Goal: Transaction & Acquisition: Download file/media

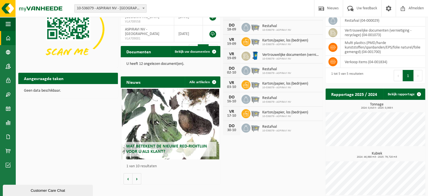
scroll to position [44, 0]
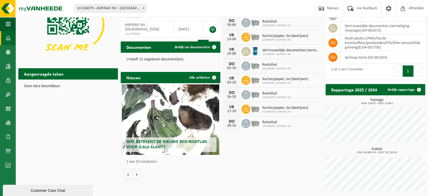
click at [179, 145] on h2 "Wat betekent de nieuwe RED-richtlijn voor u als klant?" at bounding box center [171, 144] width 92 height 15
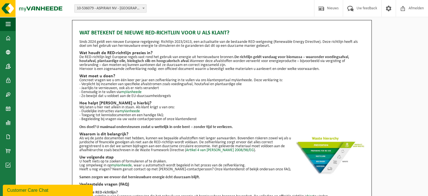
drag, startPoint x: 111, startPoint y: 84, endPoint x: 253, endPoint y: 90, distance: 142.3
click at [253, 90] on ul "- Verplicht bij inzamelen van specifieke afvalstromen zoals voedingsafval, hout…" at bounding box center [221, 90] width 285 height 16
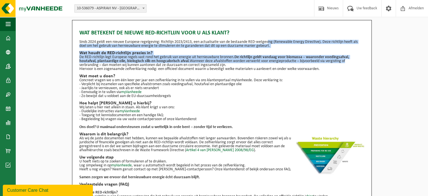
drag, startPoint x: 267, startPoint y: 43, endPoint x: 337, endPoint y: 59, distance: 71.4
click at [353, 59] on div "Wat betekent de nieuwe RED-richtlijn voor u als klant? Sinds 2024 geldt een nie…" at bounding box center [221, 138] width 285 height 224
click at [330, 58] on strong "De richtlijn geldt vandaag voor biomassa – waaronder voedingsafval, houtafval, …" at bounding box center [214, 59] width 270 height 8
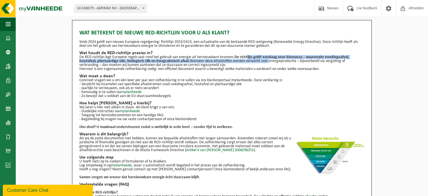
drag, startPoint x: 250, startPoint y: 55, endPoint x: 268, endPoint y: 63, distance: 19.7
click at [268, 63] on p "De RED-richtlijn legt Europese regels vast rond het gebruik van energie uit her…" at bounding box center [221, 61] width 285 height 12
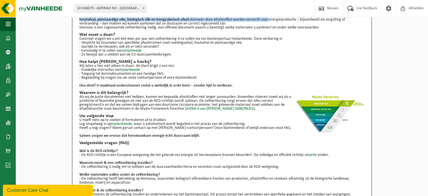
scroll to position [56, 0]
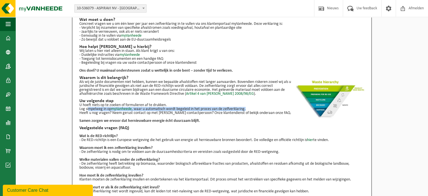
drag, startPoint x: 86, startPoint y: 110, endPoint x: 257, endPoint y: 110, distance: 170.1
click at [257, 110] on p "U hoeft niets op te zoeken of formulieren af te drukken. Log simpelweg in op my…" at bounding box center [221, 107] width 285 height 8
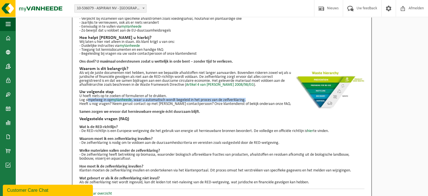
scroll to position [71, 0]
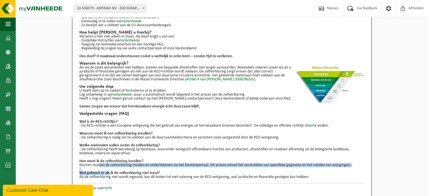
drag, startPoint x: 97, startPoint y: 164, endPoint x: 109, endPoint y: 171, distance: 14.0
click at [109, 171] on ul "Wat is de RED-richtlijn? - De RED-richtlijn is een Europese wetgeving die het g…" at bounding box center [221, 147] width 285 height 63
click at [99, 164] on p "Klanten moeten de zelfverklaring invullen en ondertekenen via het klantenportaa…" at bounding box center [221, 165] width 285 height 4
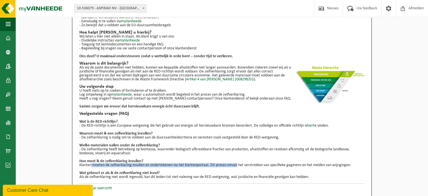
drag, startPoint x: 90, startPoint y: 163, endPoint x: 223, endPoint y: 148, distance: 133.8
click at [237, 163] on p "Klanten moeten de zelfverklaring invullen en ondertekenen via het klantenportaa…" at bounding box center [221, 165] width 285 height 4
click at [11, 95] on link "Contracten" at bounding box center [7, 94] width 15 height 14
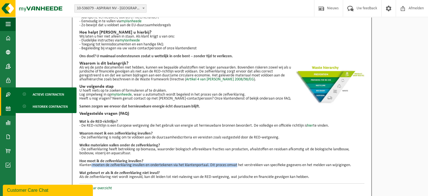
click at [10, 105] on span at bounding box center [8, 108] width 5 height 14
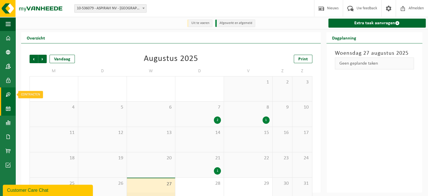
click at [8, 95] on span at bounding box center [8, 94] width 5 height 14
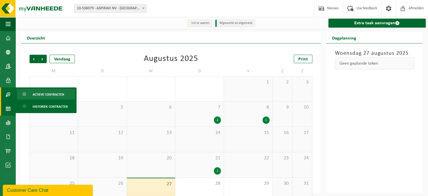
click at [29, 95] on link "Actieve contracten" at bounding box center [46, 94] width 58 height 11
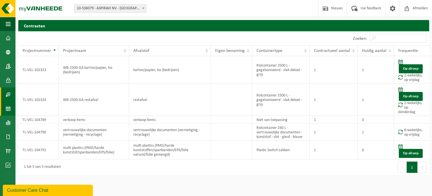
click at [10, 110] on span at bounding box center [8, 108] width 5 height 14
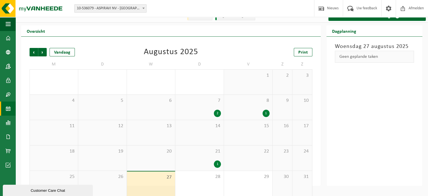
scroll to position [13, 0]
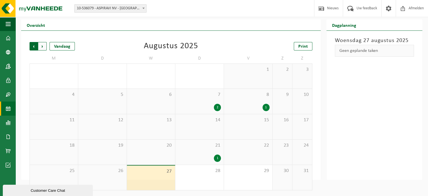
click at [39, 43] on span "Volgende" at bounding box center [42, 46] width 8 height 8
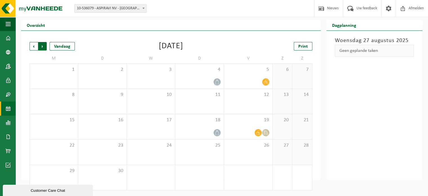
click at [35, 46] on span "Vorige" at bounding box center [34, 46] width 8 height 8
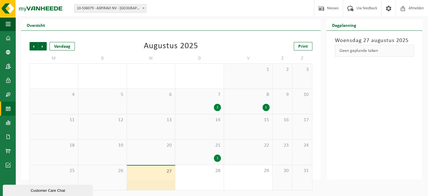
click at [35, 46] on span "Vorige" at bounding box center [34, 46] width 8 height 8
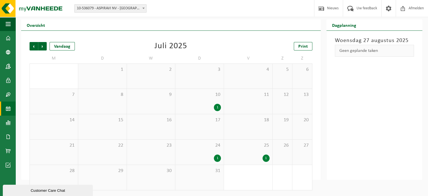
click at [261, 154] on div "1" at bounding box center [248, 157] width 43 height 7
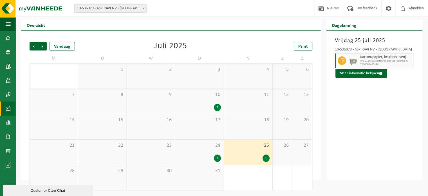
click at [199, 152] on div "24 1" at bounding box center [199, 151] width 48 height 25
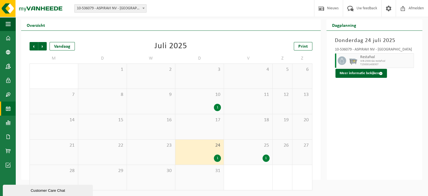
click at [197, 99] on div "10 1" at bounding box center [199, 101] width 48 height 25
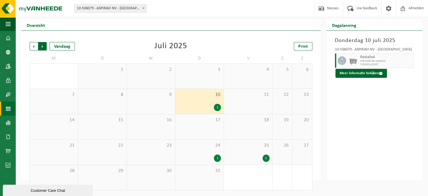
click at [35, 45] on span "Vorige" at bounding box center [34, 46] width 8 height 8
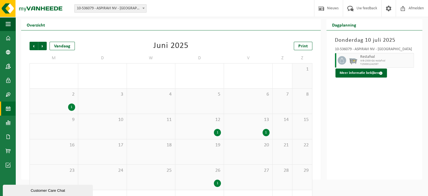
click at [260, 126] on div "13 1" at bounding box center [248, 126] width 48 height 25
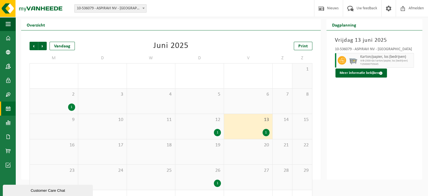
click at [198, 128] on div "12 1" at bounding box center [199, 126] width 48 height 25
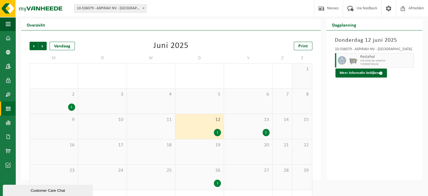
click at [205, 180] on div "1" at bounding box center [199, 182] width 43 height 7
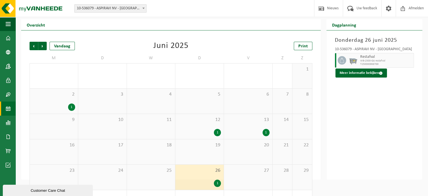
click at [53, 102] on div "2 1" at bounding box center [54, 100] width 48 height 25
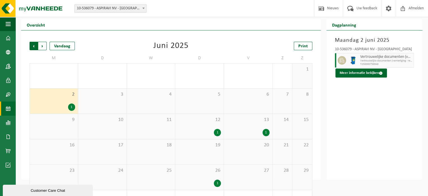
click at [42, 47] on span "Volgende" at bounding box center [42, 46] width 8 height 8
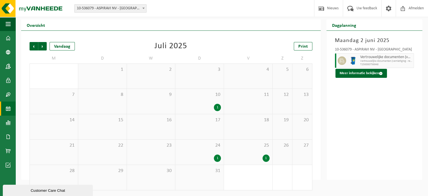
click at [42, 47] on span "Volgende" at bounding box center [42, 46] width 8 height 8
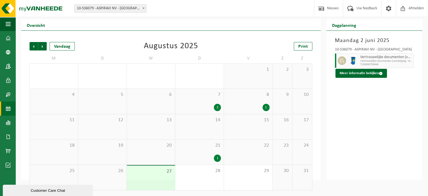
click at [42, 47] on span "Volgende" at bounding box center [42, 46] width 8 height 8
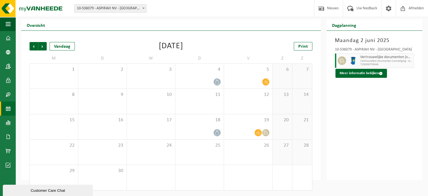
click at [42, 47] on span "Volgende" at bounding box center [42, 46] width 8 height 8
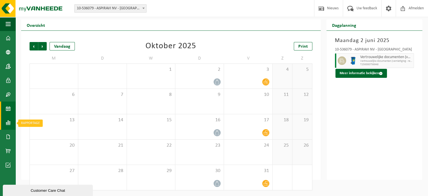
click at [9, 121] on span at bounding box center [8, 122] width 5 height 14
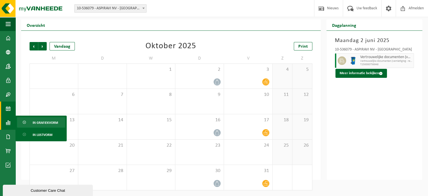
click at [30, 124] on link "In grafiekvorm" at bounding box center [41, 122] width 48 height 11
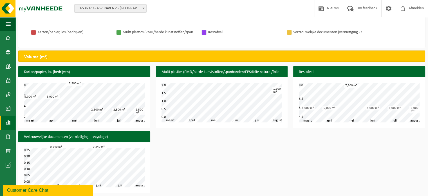
scroll to position [189, 0]
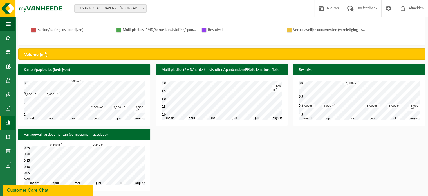
click at [281, 90] on div "1,500 m³" at bounding box center [277, 87] width 10 height 7
click at [280, 90] on div "1,500 m³" at bounding box center [277, 87] width 10 height 7
click at [278, 91] on div "1,500 m³" at bounding box center [277, 87] width 10 height 7
click at [279, 90] on div "1,500 m³" at bounding box center [277, 87] width 10 height 7
click at [8, 111] on span at bounding box center [8, 108] width 5 height 14
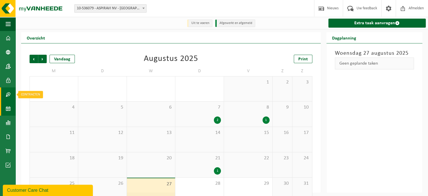
click at [9, 95] on span at bounding box center [8, 94] width 5 height 14
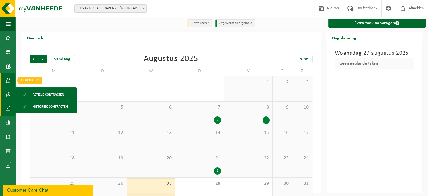
click at [9, 83] on span at bounding box center [8, 80] width 5 height 14
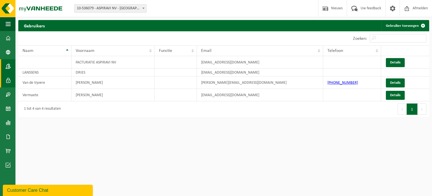
click at [6, 62] on span at bounding box center [8, 66] width 5 height 14
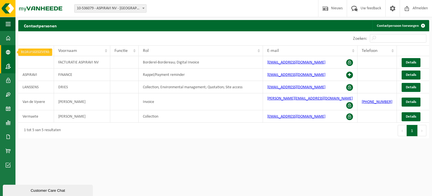
click at [12, 48] on link "Bedrijfsgegevens" at bounding box center [7, 52] width 15 height 14
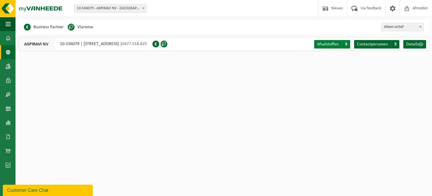
click at [336, 48] on link "Afvalstoffen A 5" at bounding box center [333, 44] width 36 height 8
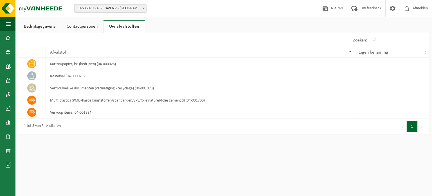
click at [335, 46] on div "ASPIRAVI NV (10-536079) Operationeel adres VAARNEWIJKSTRAAT 17 8530 HARELBEKE M…" at bounding box center [223, 83] width 411 height 101
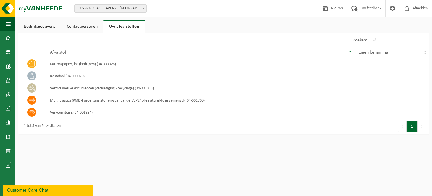
click at [99, 29] on link "Contactpersonen" at bounding box center [82, 26] width 42 height 13
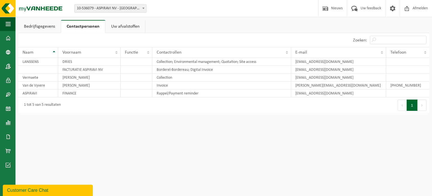
click at [115, 26] on link "Uw afvalstoffen" at bounding box center [126, 26] width 40 height 13
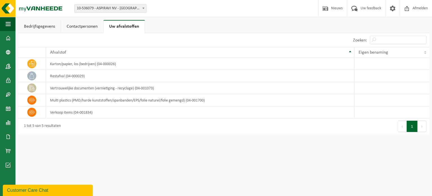
click at [87, 27] on link "Contactpersonen" at bounding box center [82, 26] width 42 height 13
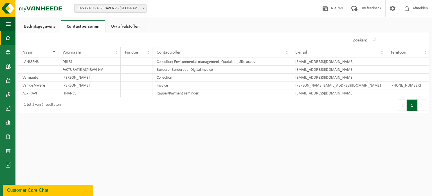
click at [11, 39] on link "Dashboard" at bounding box center [7, 38] width 15 height 14
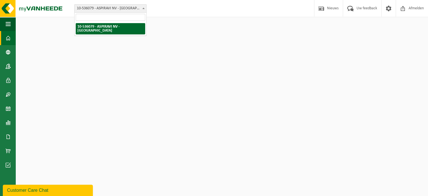
click at [141, 9] on span "10-536079 - ASPIRAVI NV - [GEOGRAPHIC_DATA]" at bounding box center [111, 9] width 72 height 8
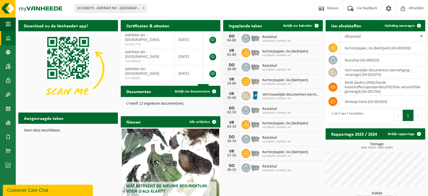
click at [170, 3] on div "Vestiging: 10-536079 - ASPIRAVI NV - HARELBEKE 10-536079 - ASPIRAVI NV - HARELB…" at bounding box center [214, 8] width 428 height 17
click at [307, 24] on span "Bekijk uw kalender" at bounding box center [298, 26] width 29 height 4
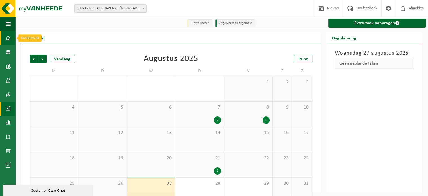
click at [6, 37] on span at bounding box center [8, 38] width 5 height 14
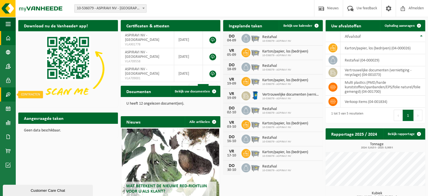
click at [4, 93] on link "Contracten" at bounding box center [7, 94] width 15 height 14
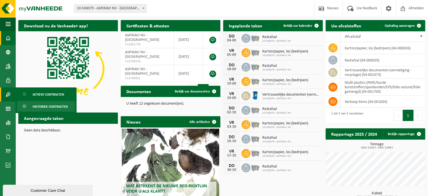
click at [47, 109] on span "Historiek contracten" at bounding box center [50, 106] width 35 height 11
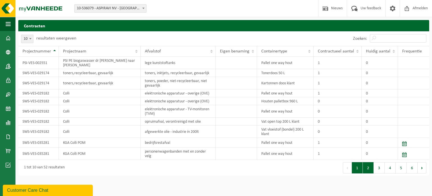
click at [369, 168] on button "2" at bounding box center [368, 167] width 11 height 11
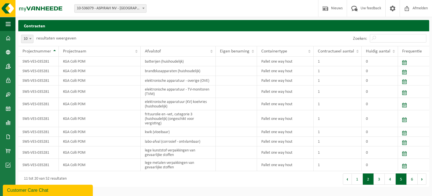
click at [399, 178] on button "5" at bounding box center [401, 178] width 11 height 11
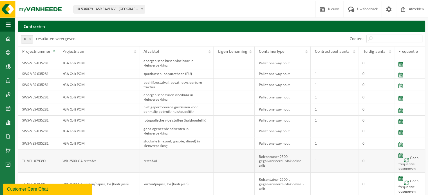
scroll to position [18, 0]
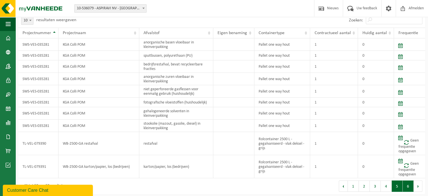
click at [407, 184] on button "6" at bounding box center [408, 185] width 11 height 11
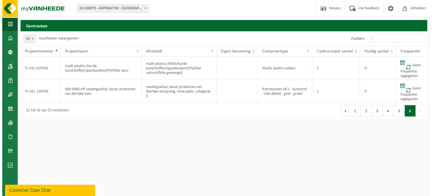
scroll to position [0, 0]
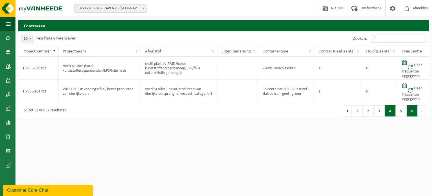
click at [390, 111] on button "4" at bounding box center [390, 110] width 11 height 11
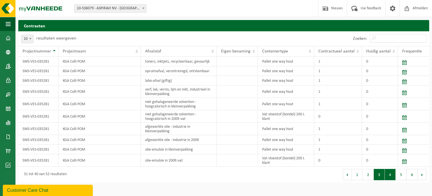
click at [380, 174] on button "3" at bounding box center [379, 174] width 11 height 11
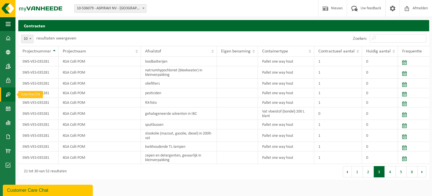
click at [9, 94] on span at bounding box center [8, 94] width 5 height 14
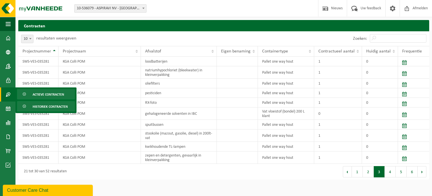
click at [41, 93] on span "Actieve contracten" at bounding box center [49, 94] width 32 height 11
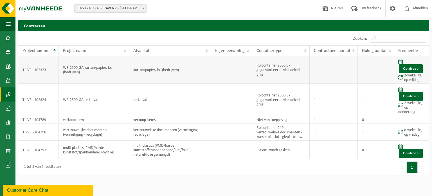
click at [34, 73] on td "TL-VEL-102323" at bounding box center [38, 70] width 41 height 28
click at [37, 101] on td "TL-VEL-102324" at bounding box center [38, 100] width 41 height 32
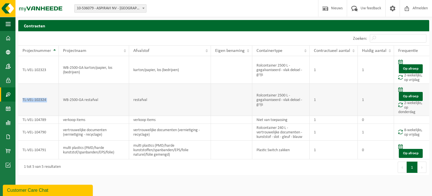
click at [37, 101] on td "TL-VEL-102324" at bounding box center [38, 100] width 41 height 32
click at [243, 130] on td at bounding box center [231, 132] width 41 height 17
click at [41, 133] on td "TL-VEL-104790" at bounding box center [38, 132] width 41 height 17
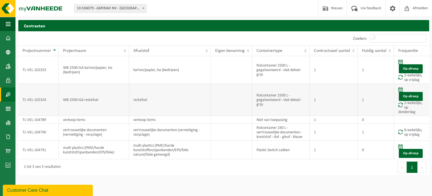
click at [34, 102] on td "TL-VEL-102324" at bounding box center [38, 100] width 41 height 32
click at [8, 134] on span at bounding box center [8, 137] width 5 height 14
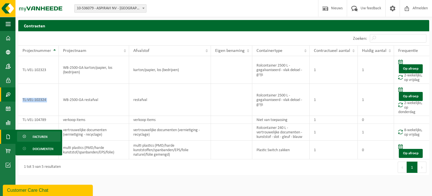
click at [41, 137] on span "Facturen" at bounding box center [40, 136] width 15 height 11
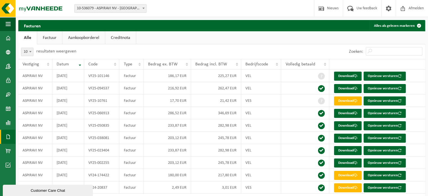
click at [10, 138] on span at bounding box center [8, 137] width 5 height 14
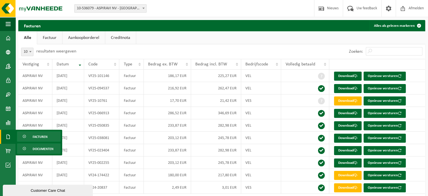
click at [37, 146] on span "Documenten" at bounding box center [43, 148] width 21 height 11
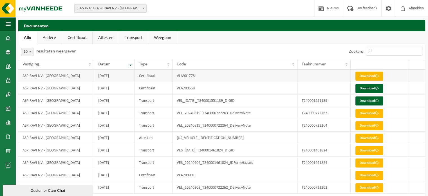
click at [370, 77] on link "Download" at bounding box center [370, 76] width 28 height 9
click at [228, 17] on div "Vestiging: 10-536079 - ASPIRAVI NV - HARELBEKE 10-536079 - ASPIRAVI NV - HARELB…" at bounding box center [214, 8] width 428 height 17
click at [76, 41] on link "Certificaat" at bounding box center [77, 37] width 30 height 13
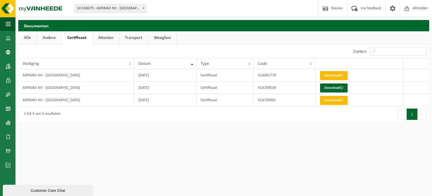
click at [134, 42] on link "Transport" at bounding box center [133, 37] width 29 height 13
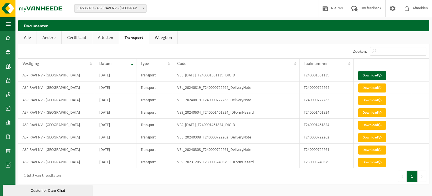
click at [153, 38] on link "Weegbon" at bounding box center [163, 37] width 28 height 13
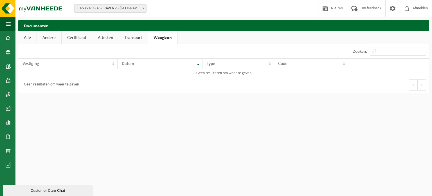
click at [101, 38] on link "Attesten" at bounding box center [105, 37] width 26 height 13
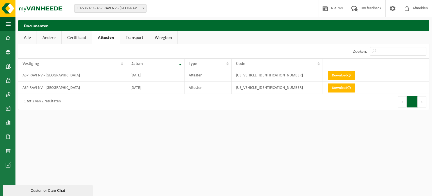
click at [66, 39] on link "Certificaat" at bounding box center [77, 37] width 30 height 13
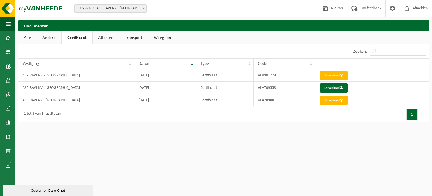
click at [42, 41] on link "Andere" at bounding box center [49, 37] width 24 height 13
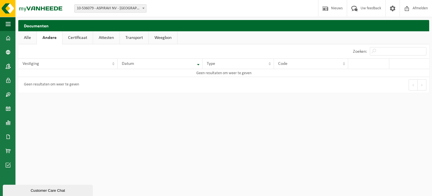
click at [29, 38] on link "Alle" at bounding box center [27, 37] width 18 height 13
